Goal: Transaction & Acquisition: Book appointment/travel/reservation

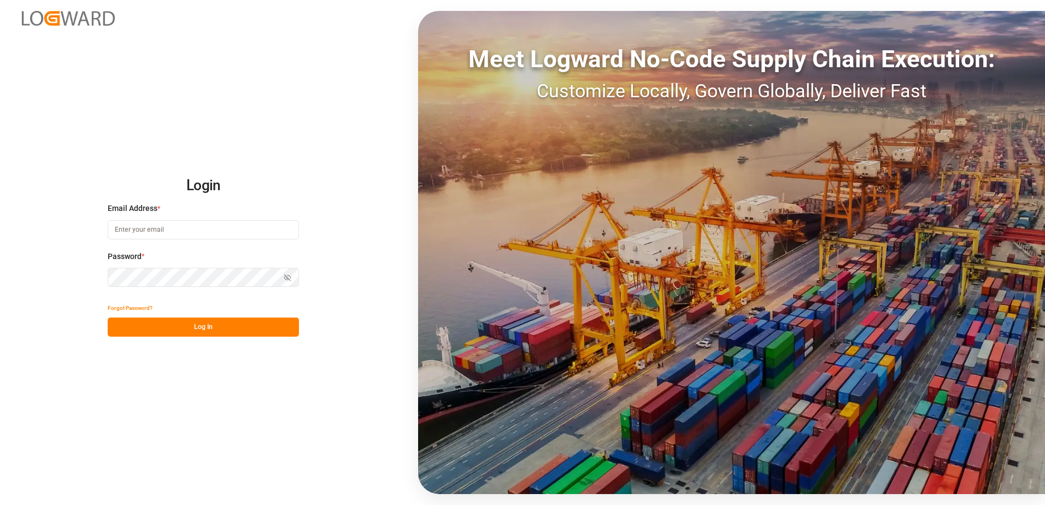
click at [136, 234] on input at bounding box center [203, 229] width 191 height 19
type input "[EMAIL_ADDRESS][DOMAIN_NAME]"
click at [287, 274] on icon "button" at bounding box center [288, 278] width 8 height 8
click at [176, 325] on button "Log In" at bounding box center [203, 326] width 191 height 19
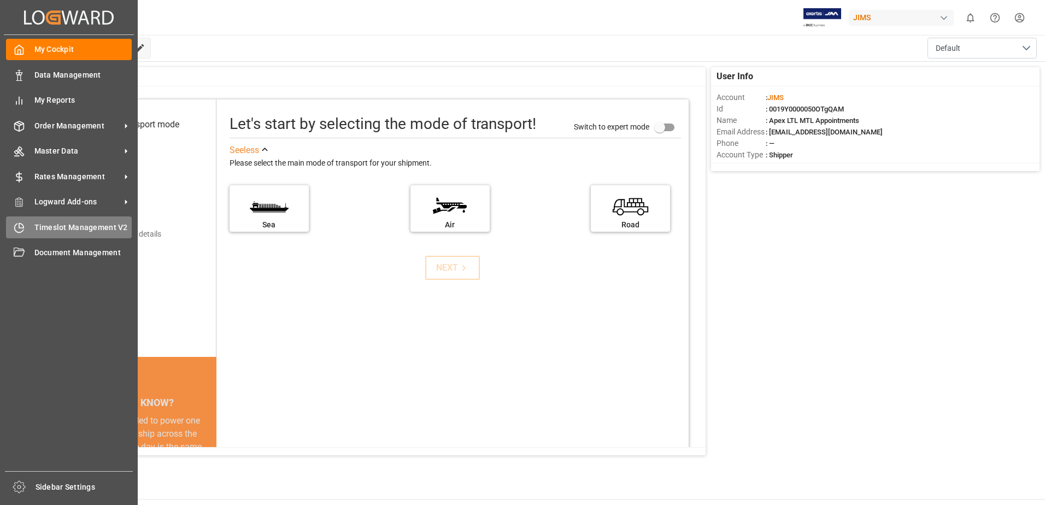
click at [20, 226] on icon at bounding box center [19, 227] width 11 height 11
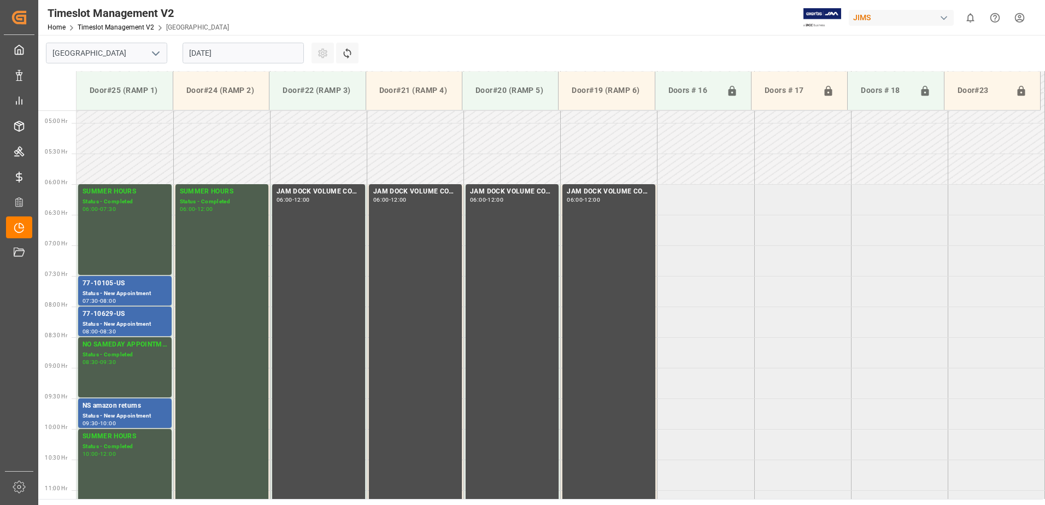
scroll to position [299, 0]
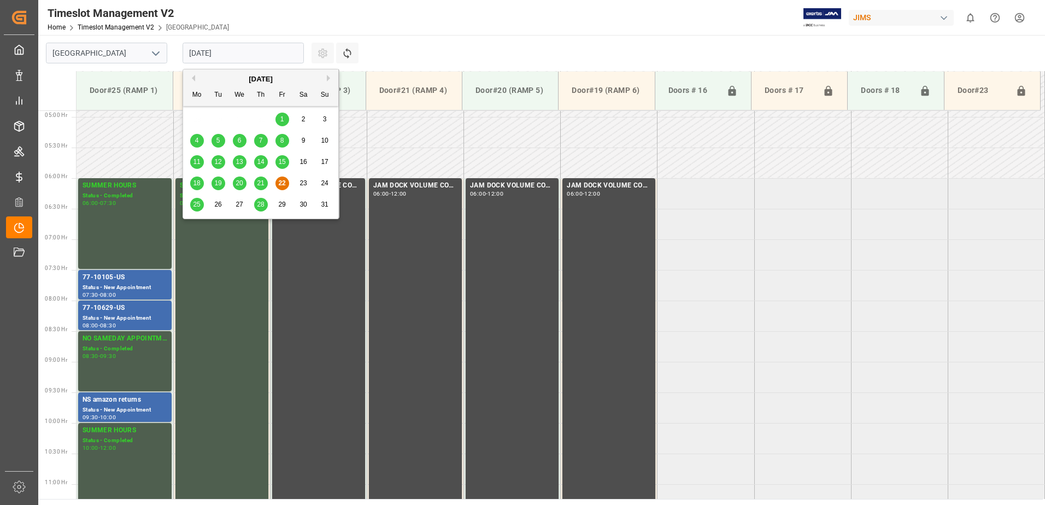
click at [260, 52] on input "[DATE]" at bounding box center [242, 53] width 121 height 21
click at [193, 202] on span "25" at bounding box center [196, 205] width 7 height 8
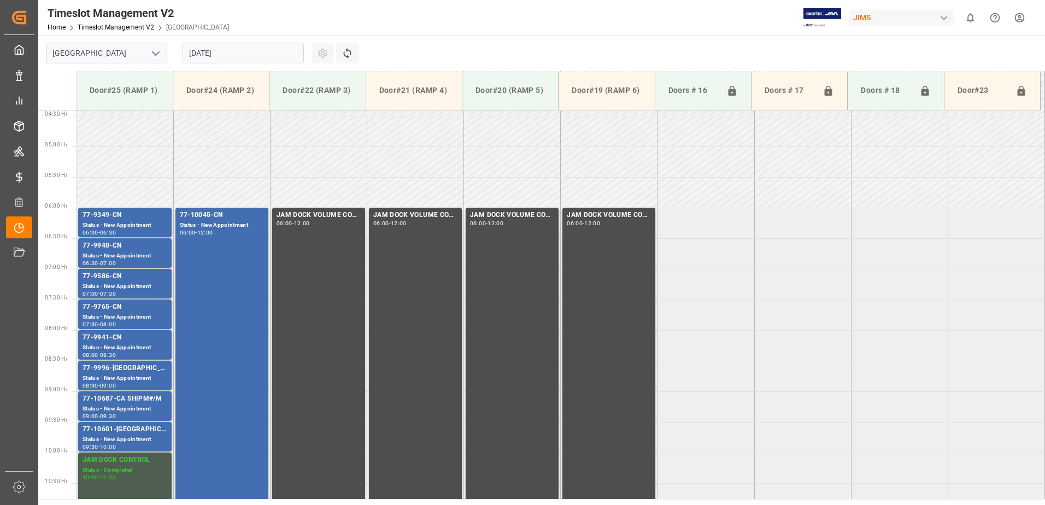
scroll to position [250, 0]
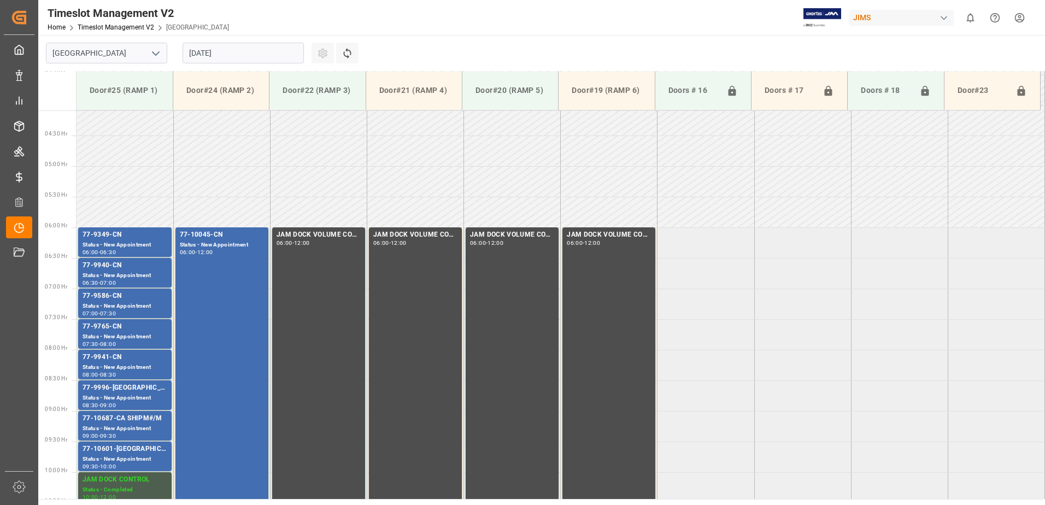
click at [109, 208] on td at bounding box center [124, 212] width 97 height 31
click at [213, 217] on td at bounding box center [221, 212] width 97 height 31
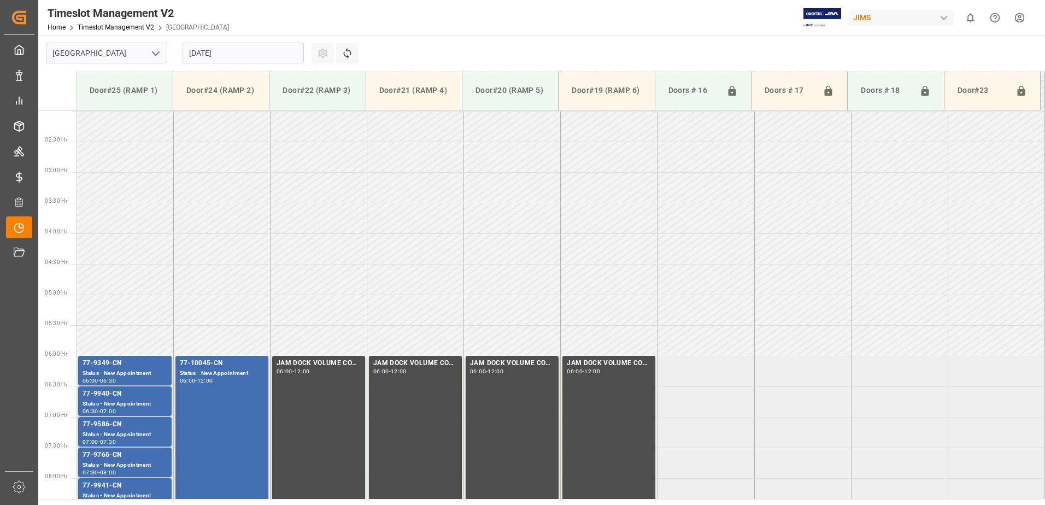
scroll to position [86, 0]
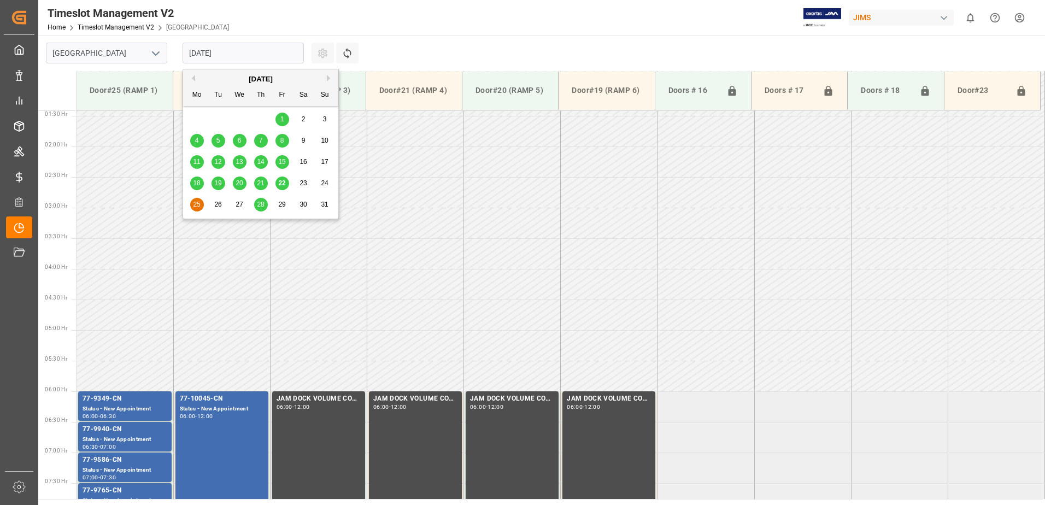
click at [258, 46] on input "[DATE]" at bounding box center [242, 53] width 121 height 21
click at [219, 207] on span "26" at bounding box center [217, 205] width 7 height 8
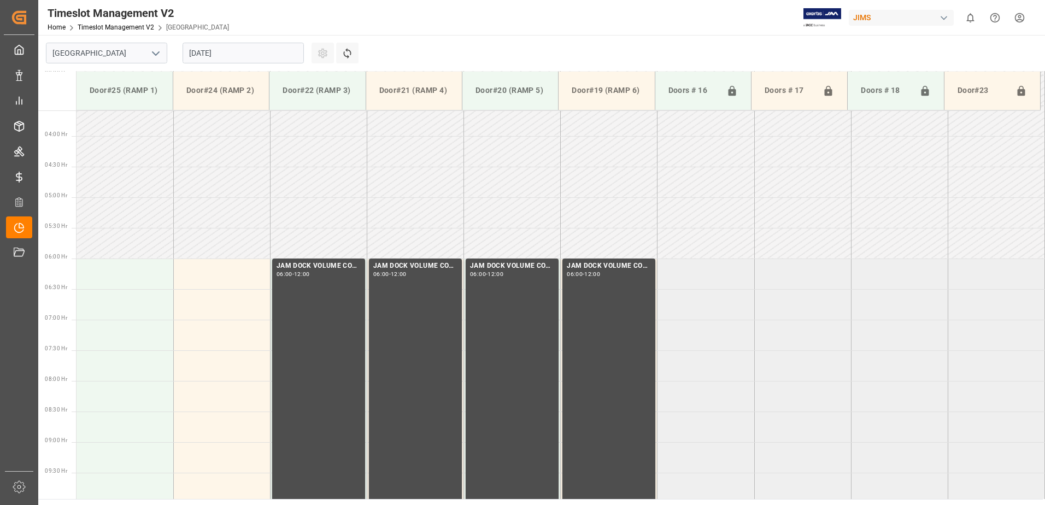
scroll to position [299, 0]
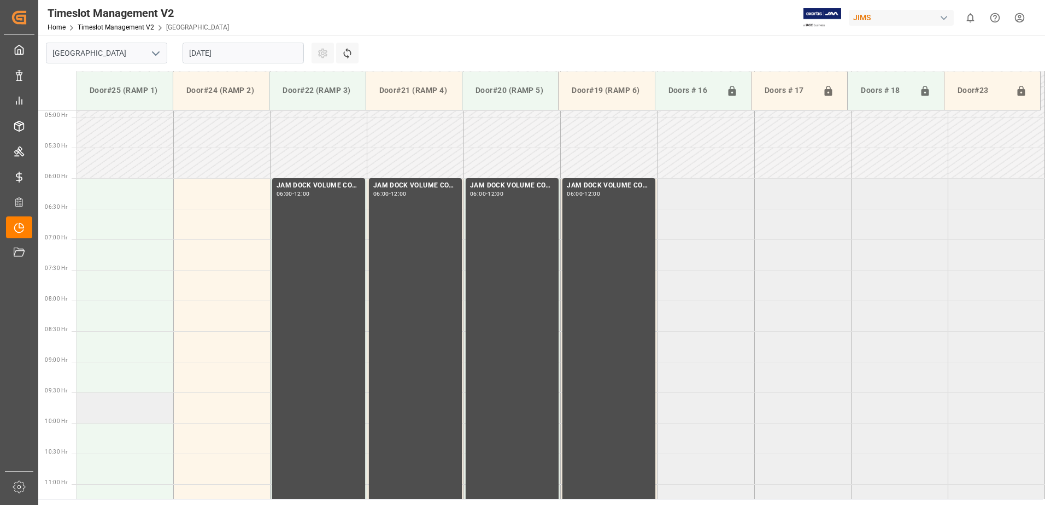
click at [101, 416] on td at bounding box center [124, 407] width 97 height 31
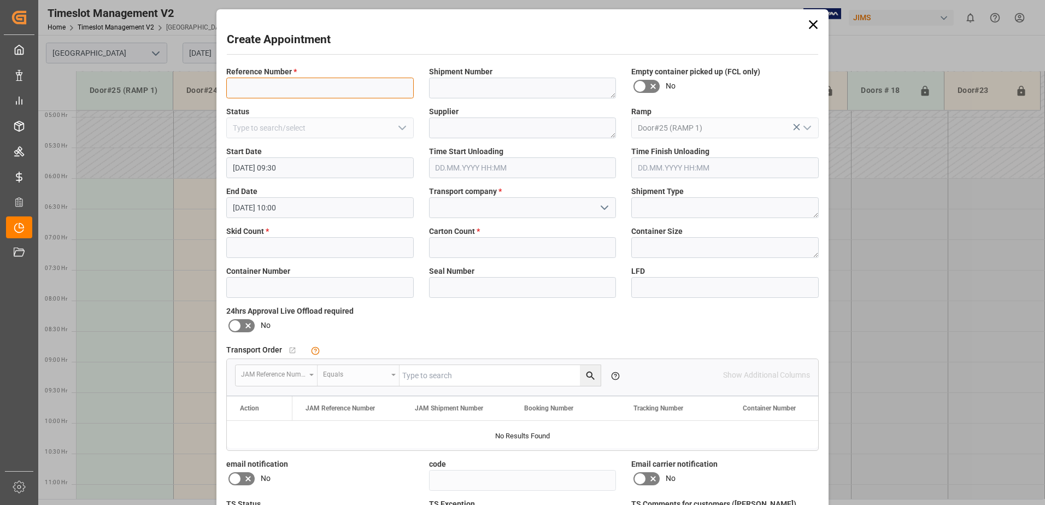
click at [251, 83] on input at bounding box center [319, 88] width 187 height 21
type input "[PERSON_NAME]"
click at [463, 217] on input at bounding box center [522, 207] width 187 height 21
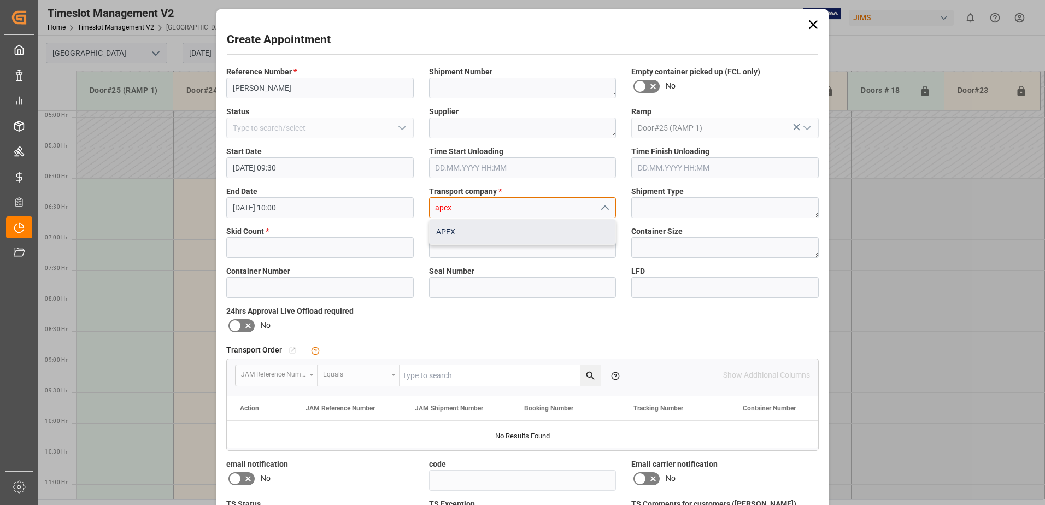
click at [462, 238] on div "APEX" at bounding box center [522, 232] width 186 height 25
type input "APEX"
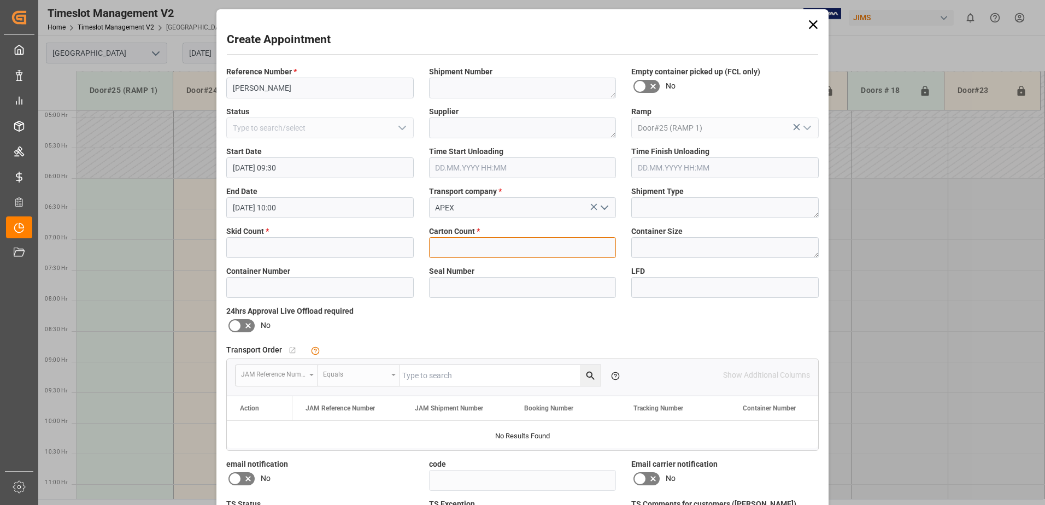
click at [458, 248] on input "text" at bounding box center [522, 247] width 187 height 21
type input "7"
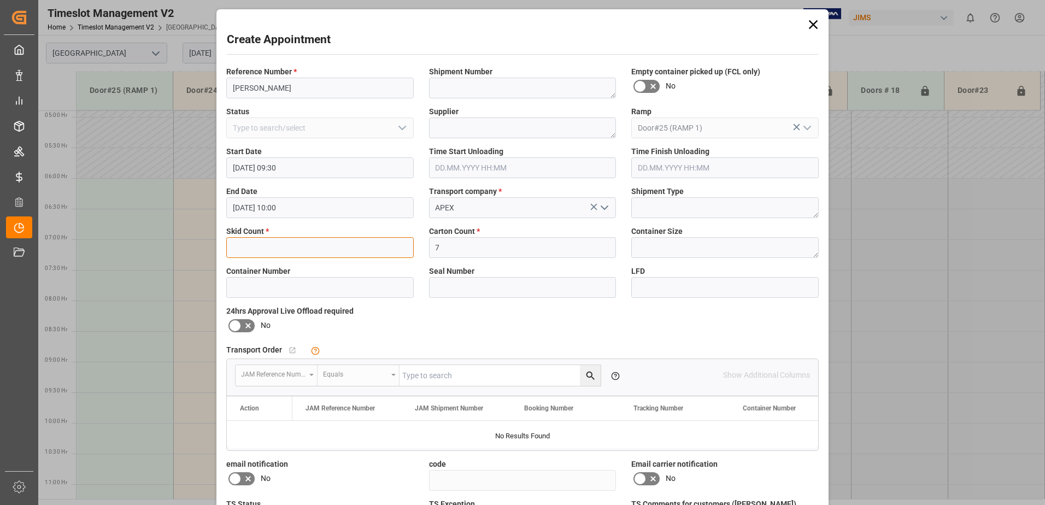
click at [279, 239] on input "text" at bounding box center [319, 247] width 187 height 21
type input "1"
click at [465, 122] on textarea at bounding box center [522, 127] width 187 height 21
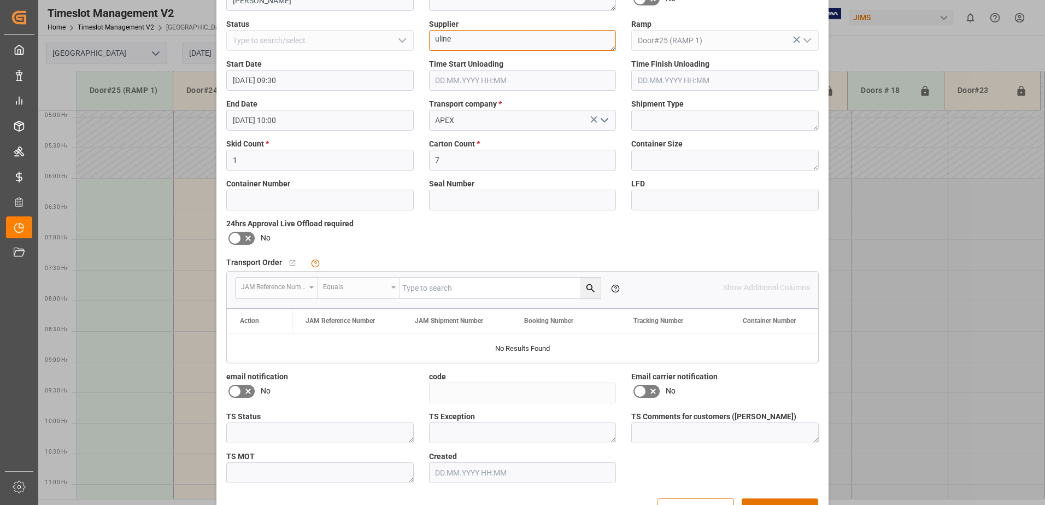
scroll to position [121, 0]
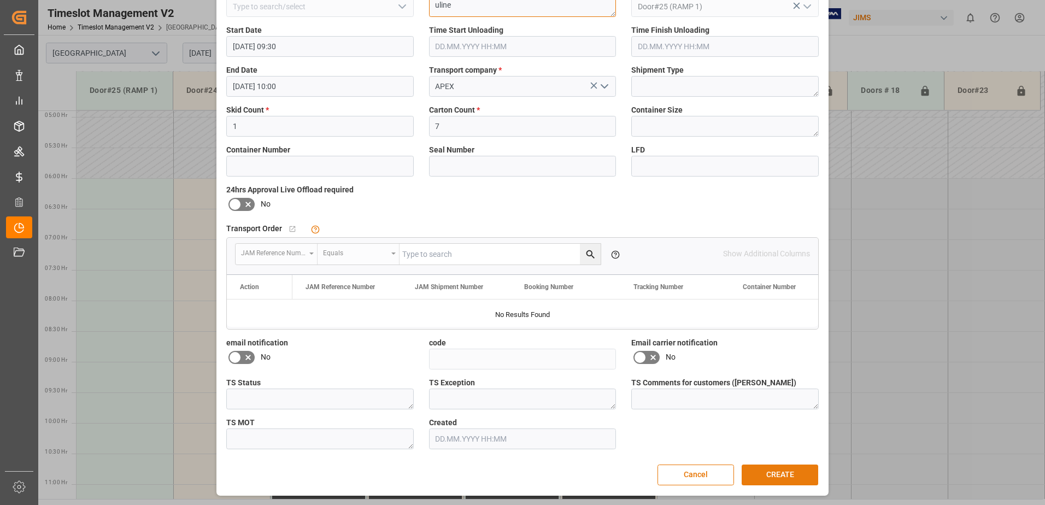
type textarea "uline"
click at [772, 470] on button "CREATE" at bounding box center [779, 474] width 76 height 21
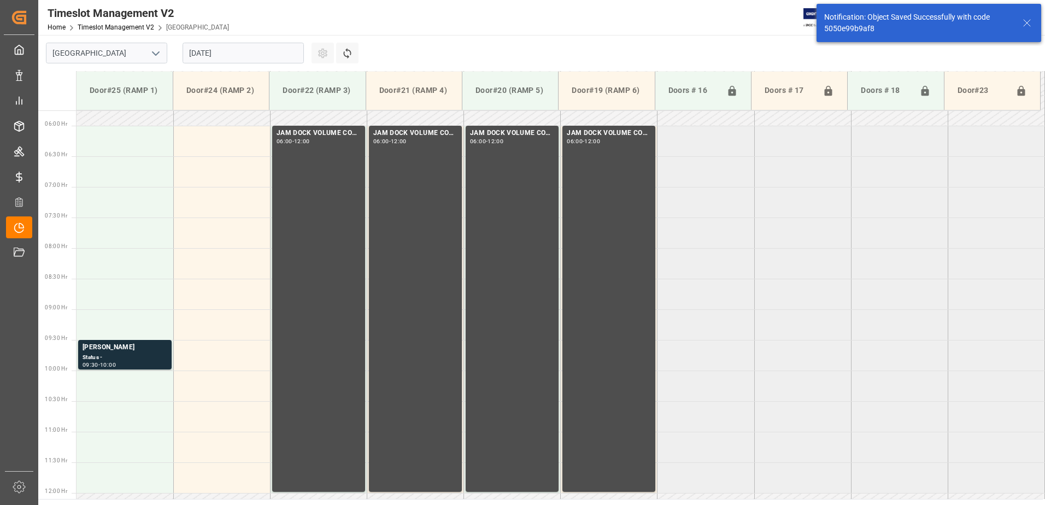
scroll to position [483, 0]
